Goal: Task Accomplishment & Management: Manage account settings

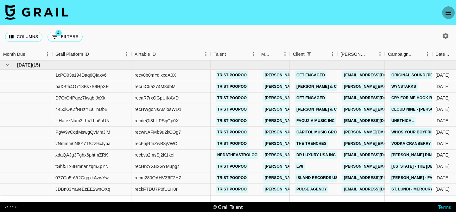
click at [447, 12] on icon "open drawer" at bounding box center [448, 13] width 8 height 8
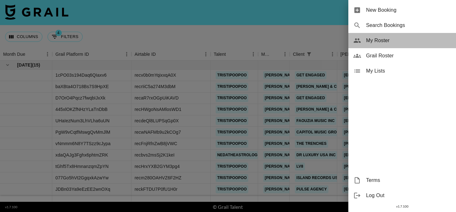
click at [374, 40] on span "My Roster" at bounding box center [408, 41] width 85 height 8
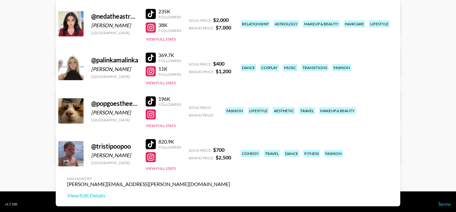
scroll to position [309, 0]
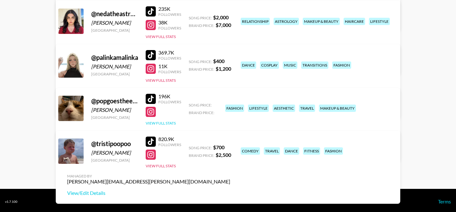
click at [166, 122] on button "View Full Stats" at bounding box center [161, 123] width 30 height 5
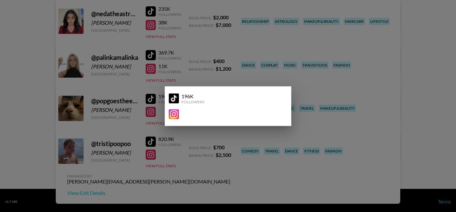
click at [133, 112] on div at bounding box center [228, 106] width 456 height 212
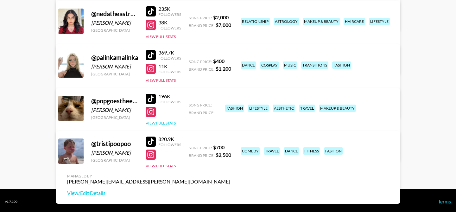
click at [154, 122] on button "View Full Stats" at bounding box center [161, 123] width 30 height 5
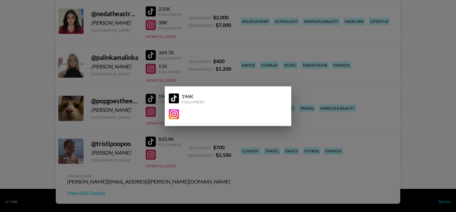
click at [129, 114] on div at bounding box center [228, 106] width 456 height 212
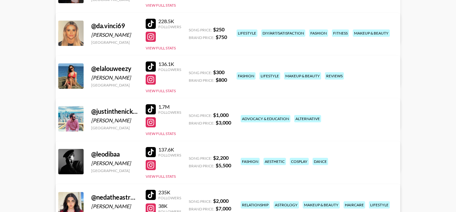
scroll to position [127, 0]
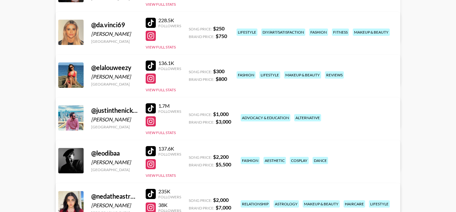
click at [165, 87] on div "136.1K Followers View Full Stats" at bounding box center [163, 74] width 35 height 35
click at [166, 90] on button "View Full Stats" at bounding box center [161, 89] width 30 height 5
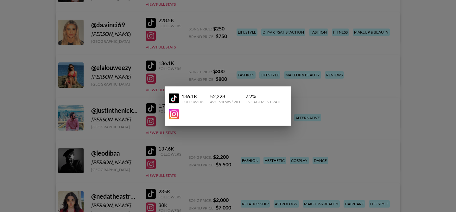
click at [167, 73] on div at bounding box center [228, 106] width 456 height 212
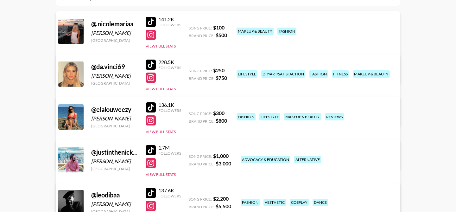
scroll to position [86, 0]
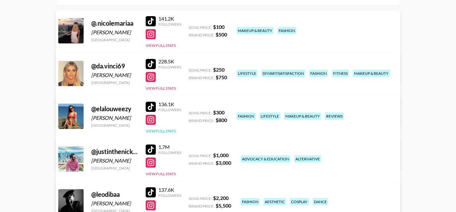
click at [157, 129] on button "View Full Stats" at bounding box center [161, 130] width 30 height 5
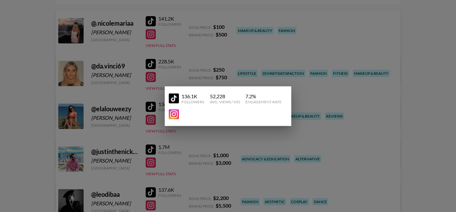
click at [136, 118] on div at bounding box center [228, 106] width 456 height 212
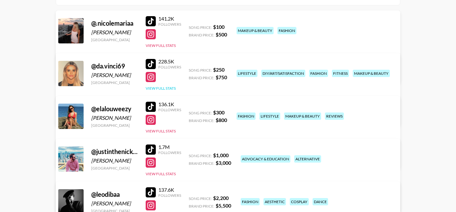
click at [164, 87] on button "View Full Stats" at bounding box center [161, 88] width 30 height 5
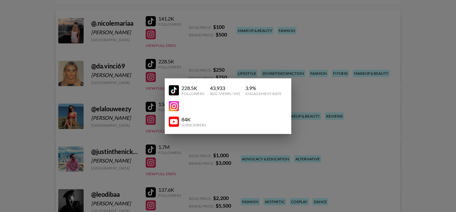
click at [180, 64] on div at bounding box center [228, 106] width 456 height 212
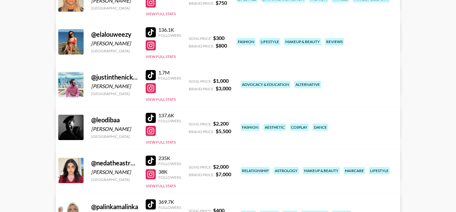
scroll to position [161, 0]
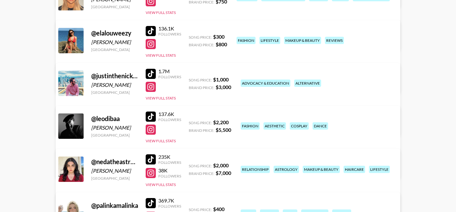
click at [156, 138] on div "137.6K Followers View Full Stats" at bounding box center [163, 125] width 35 height 35
click at [154, 143] on button "View Full Stats" at bounding box center [161, 140] width 30 height 5
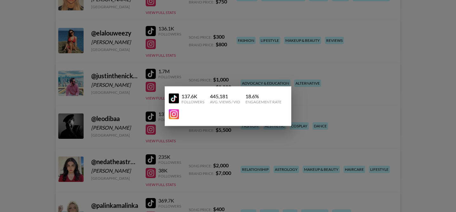
click at [131, 118] on div at bounding box center [228, 106] width 456 height 212
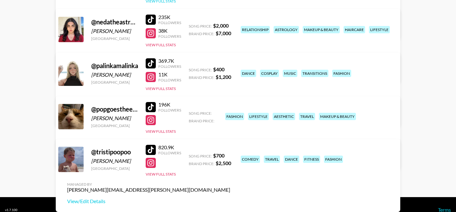
scroll to position [311, 0]
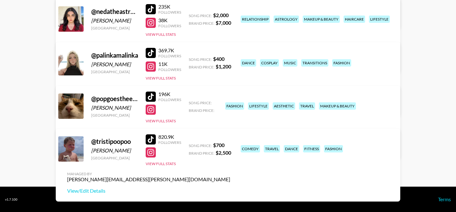
click at [165, 160] on div "820.9K Followers View Full Stats" at bounding box center [163, 148] width 35 height 35
click at [165, 162] on button "View Full Stats" at bounding box center [161, 163] width 30 height 5
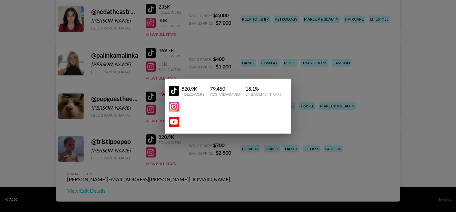
click at [135, 146] on div at bounding box center [228, 106] width 456 height 212
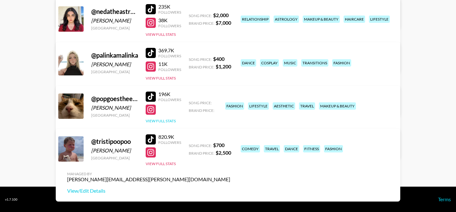
click at [163, 119] on button "View Full Stats" at bounding box center [161, 120] width 30 height 5
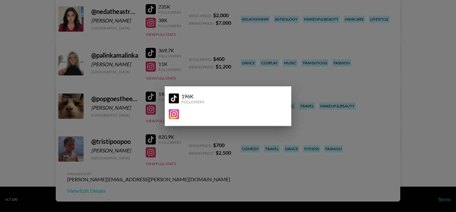
click at [135, 99] on div at bounding box center [228, 106] width 456 height 212
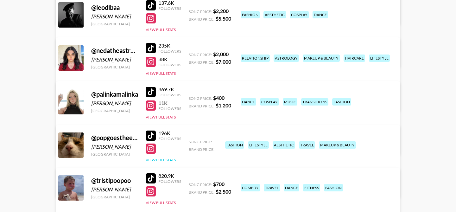
scroll to position [271, 0]
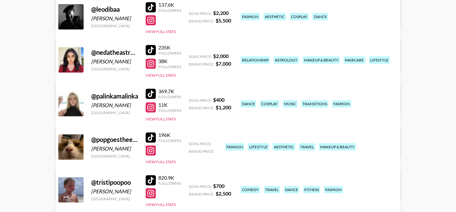
click at [230, 185] on link "View/Edit Details" at bounding box center [148, 188] width 163 height 6
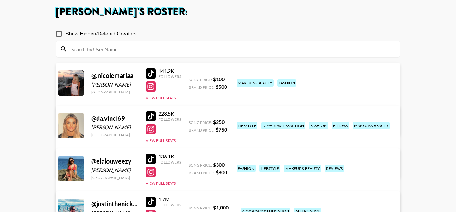
scroll to position [33, 0]
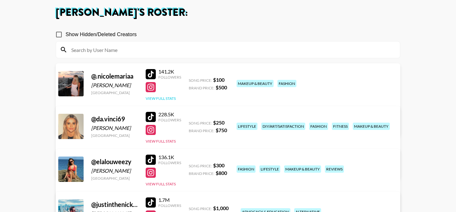
click at [164, 98] on button "View Full Stats" at bounding box center [161, 98] width 30 height 5
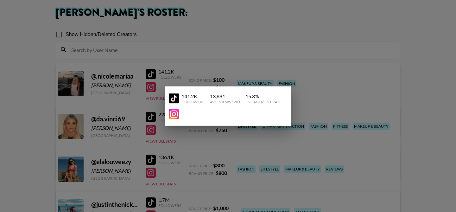
click at [185, 78] on div at bounding box center [228, 106] width 456 height 212
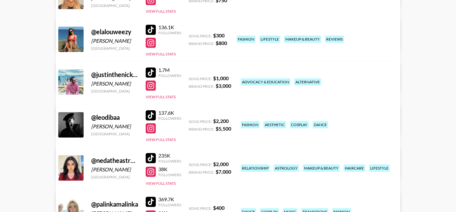
scroll to position [164, 0]
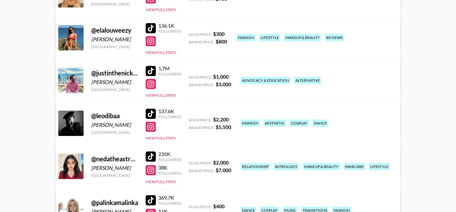
click at [61, 55] on div "@ elalouweezy Eloise Harkness United Kingdom 136.1K Followers View Full Stats S…" at bounding box center [228, 53] width 344 height 73
click at [152, 96] on button "View Full Stats" at bounding box center [161, 95] width 30 height 5
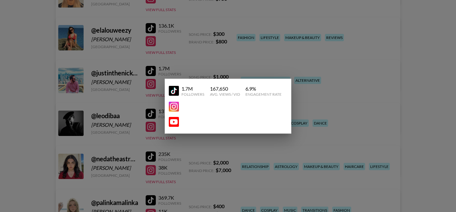
click at [137, 75] on div at bounding box center [228, 106] width 456 height 212
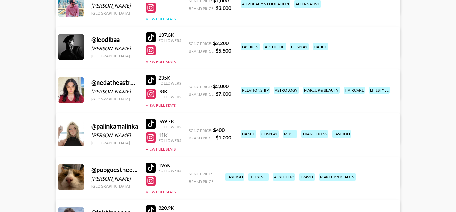
scroll to position [311, 0]
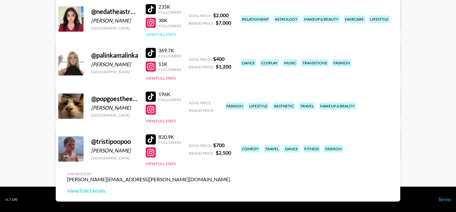
click at [162, 33] on button "View Full Stats" at bounding box center [161, 34] width 30 height 5
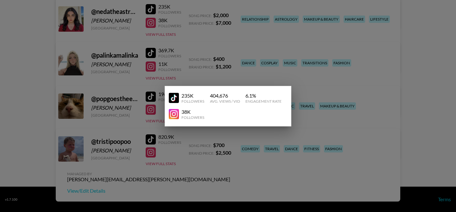
click at [129, 29] on div at bounding box center [228, 106] width 456 height 212
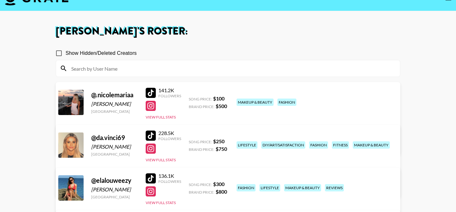
scroll to position [0, 0]
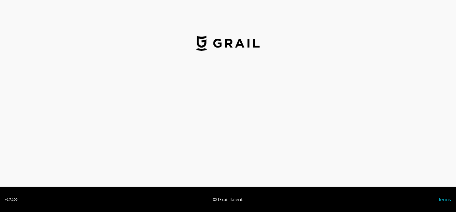
select select "USD"
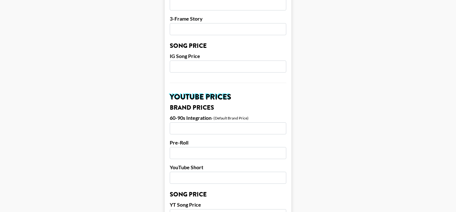
scroll to position [647, 0]
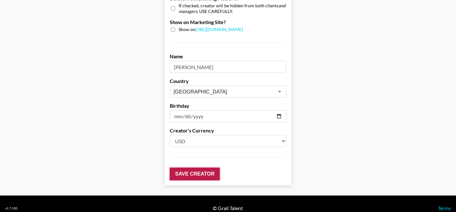
click at [187, 167] on input "Save Creator" at bounding box center [195, 173] width 50 height 13
